Goal: Information Seeking & Learning: Learn about a topic

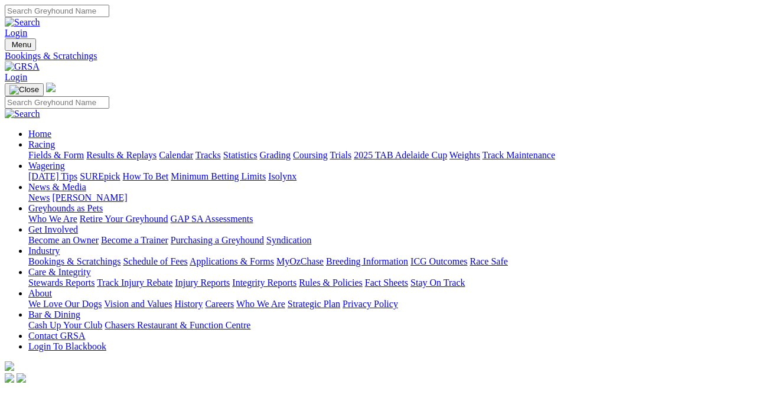
click at [30, 150] on link "Fields & Form" at bounding box center [56, 155] width 56 height 10
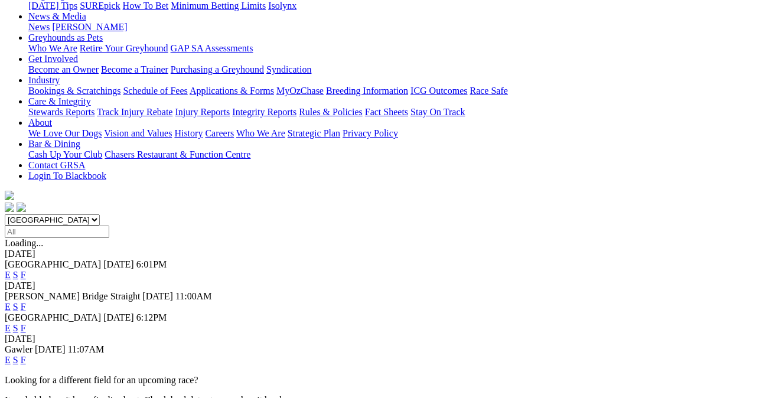
scroll to position [171, 0]
click at [26, 354] on link "F" at bounding box center [23, 359] width 5 height 10
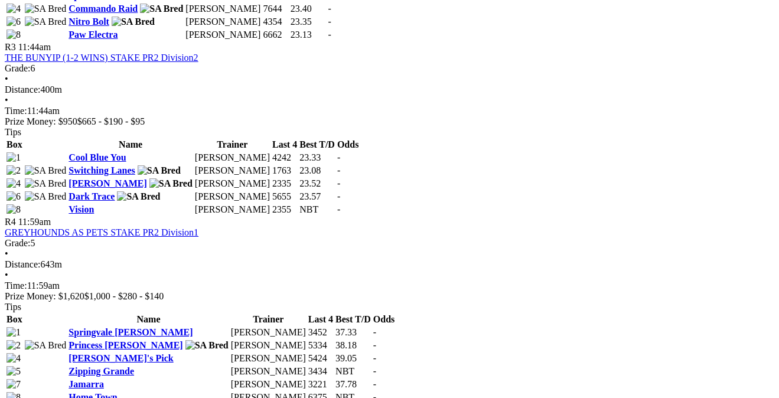
scroll to position [904, 0]
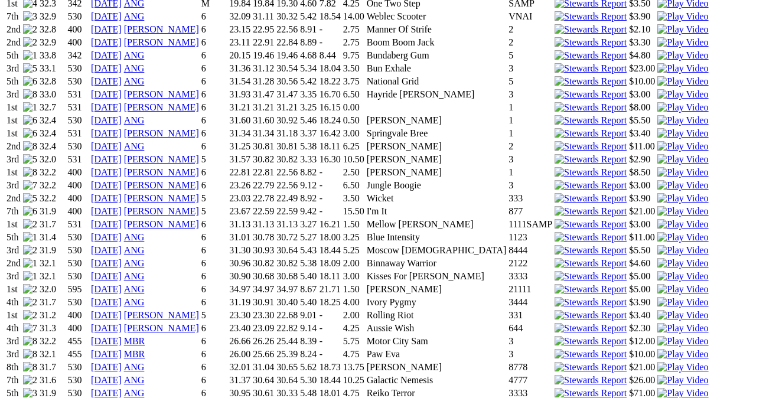
scroll to position [895, 0]
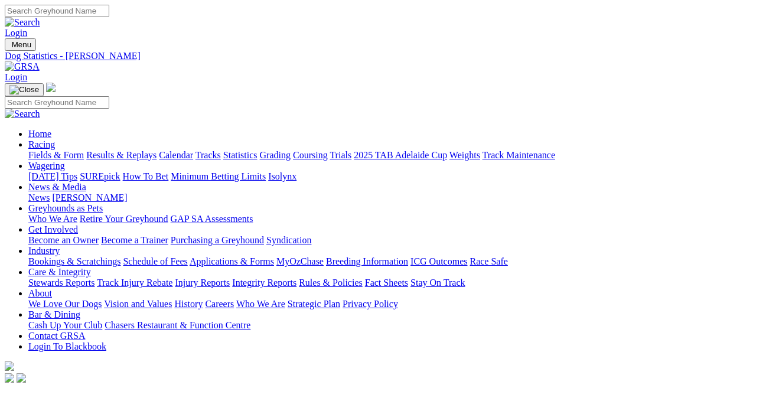
scroll to position [895, 0]
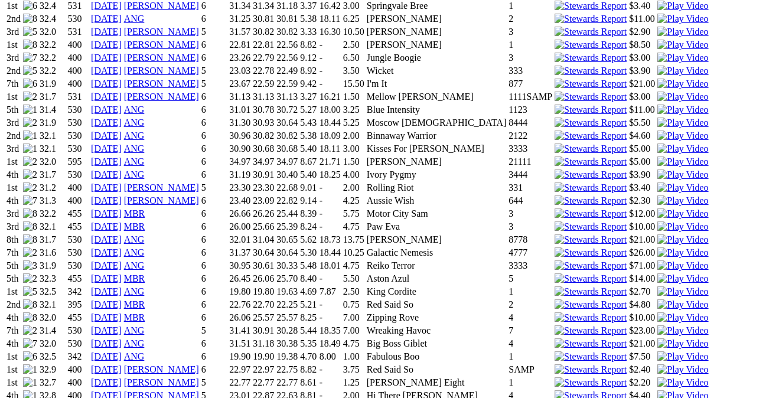
scroll to position [1041, 0]
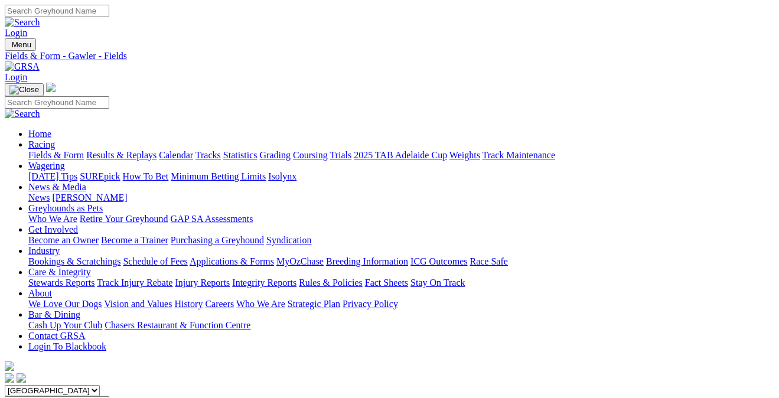
scroll to position [904, 0]
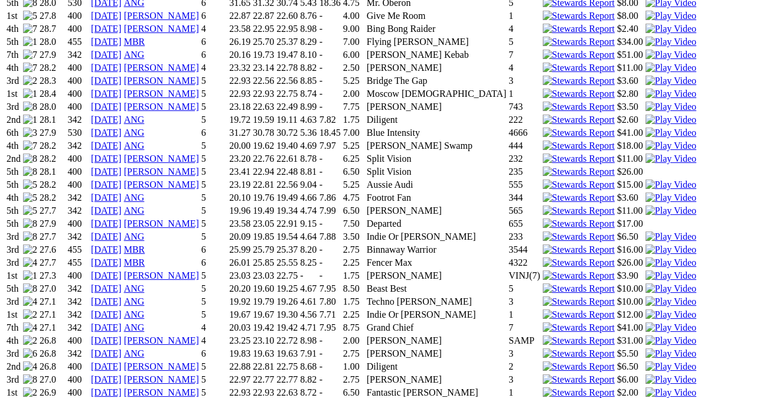
scroll to position [1247, 0]
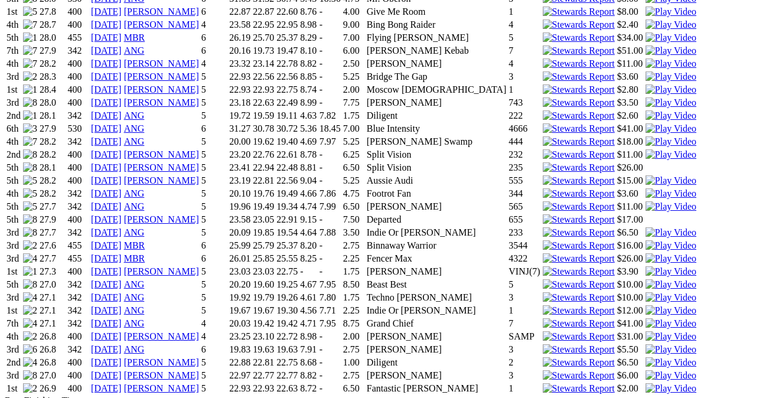
click at [117, 383] on link "24 Sep 25" at bounding box center [106, 388] width 31 height 10
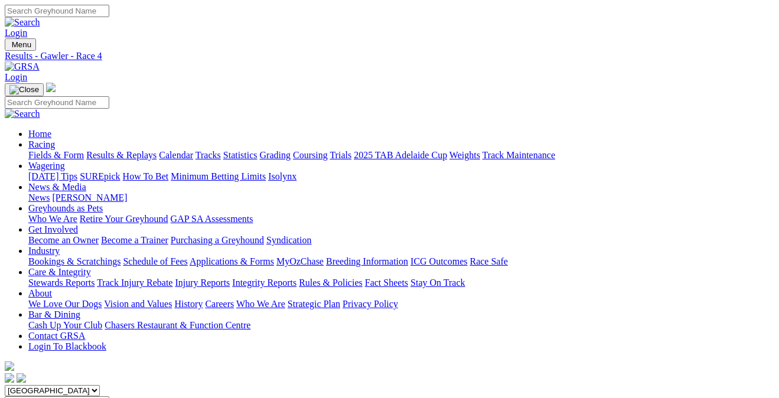
click at [91, 267] on link "Care & Integrity" at bounding box center [59, 272] width 63 height 10
click at [297, 278] on link "Integrity Reports" at bounding box center [264, 283] width 64 height 10
click at [87, 396] on link "Integrity Reports" at bounding box center [72, 401] width 64 height 10
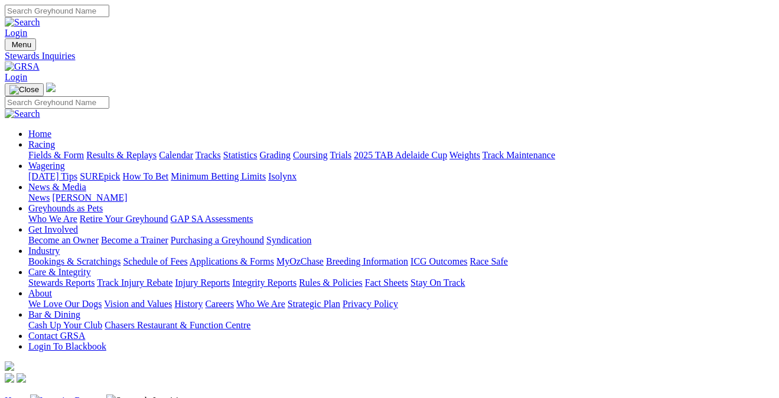
click at [57, 150] on link "Fields & Form" at bounding box center [56, 155] width 56 height 10
click at [145, 150] on link "Results & Replays" at bounding box center [121, 155] width 70 height 10
